Goal: Information Seeking & Learning: Learn about a topic

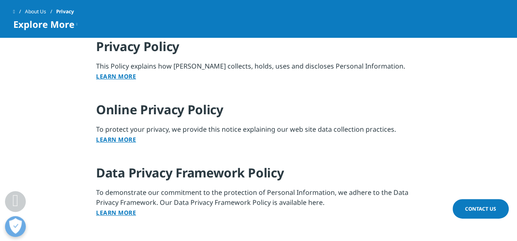
scroll to position [782, 0]
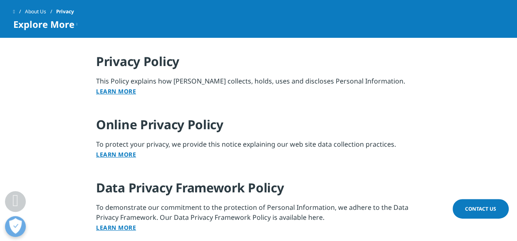
click at [113, 90] on link "Learn More" at bounding box center [116, 91] width 40 height 8
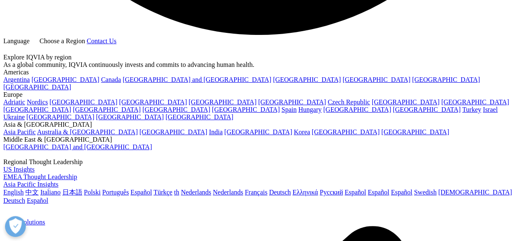
scroll to position [1517, 0]
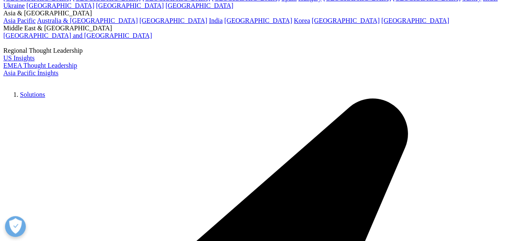
scroll to position [67, 0]
